Goal: Task Accomplishment & Management: Manage account settings

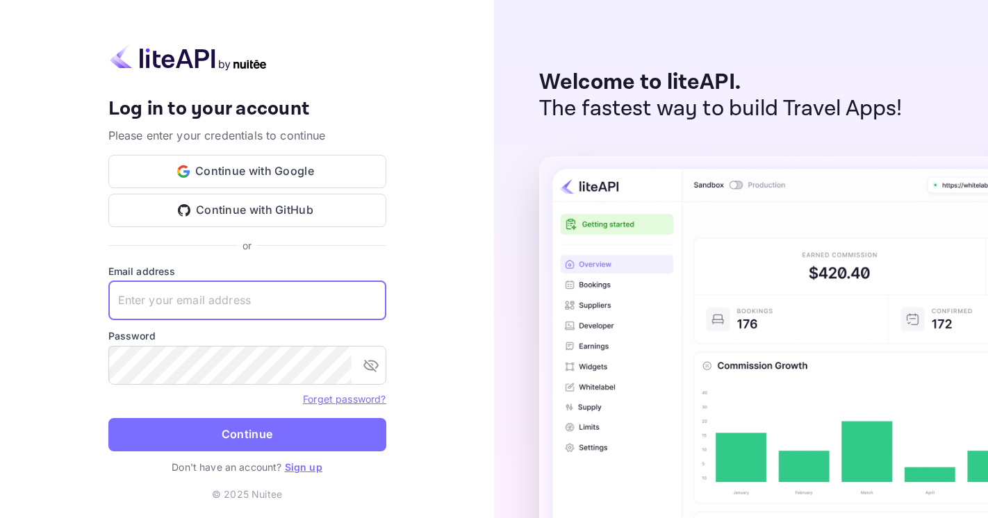
click at [243, 306] on input "text" at bounding box center [247, 300] width 278 height 39
type input "n"
click at [336, 398] on link "Forget password?" at bounding box center [344, 399] width 83 height 12
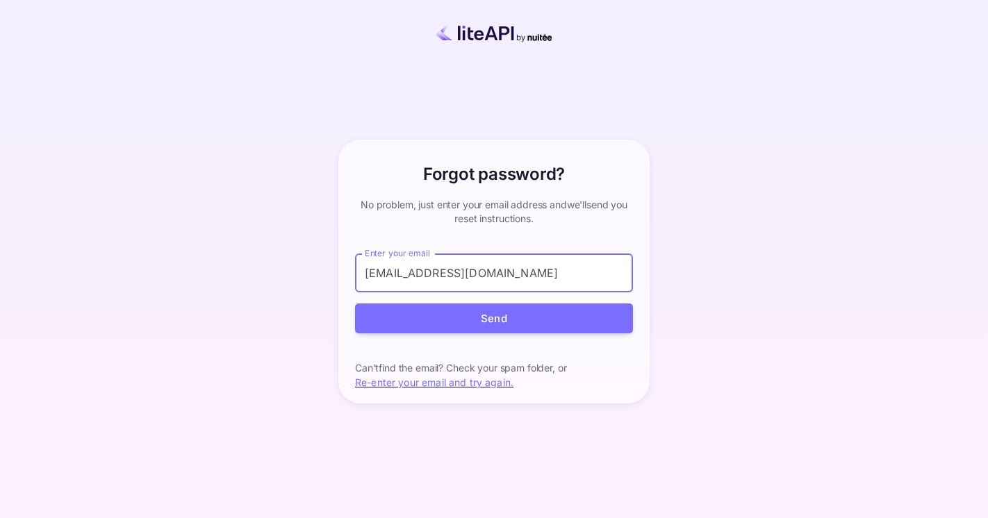
type input "[EMAIL_ADDRESS][DOMAIN_NAME]"
click at [355, 304] on button "Send" at bounding box center [494, 319] width 278 height 30
